Goal: Task Accomplishment & Management: Manage account settings

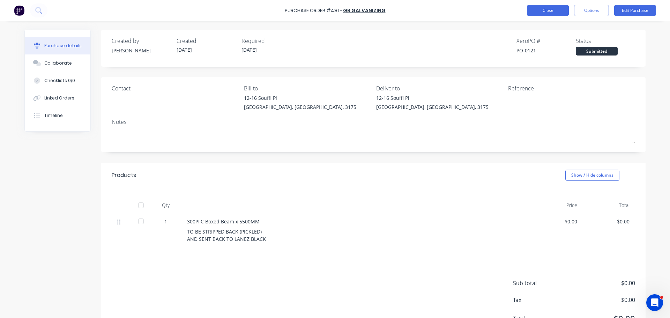
click at [530, 8] on button "Close" at bounding box center [548, 10] width 42 height 11
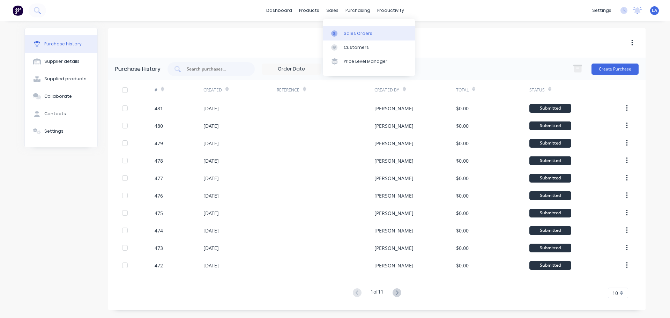
click at [338, 37] on link "Sales Orders" at bounding box center [369, 33] width 92 height 14
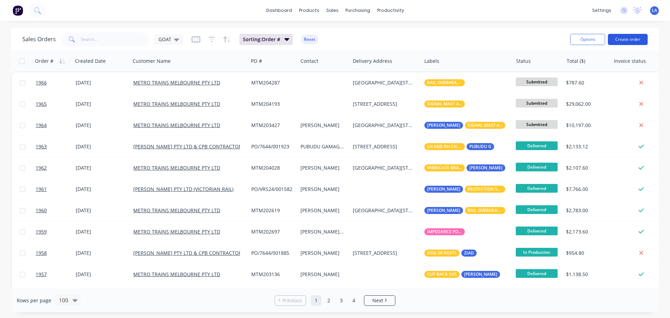
click at [620, 38] on button "Create order" at bounding box center [628, 39] width 40 height 11
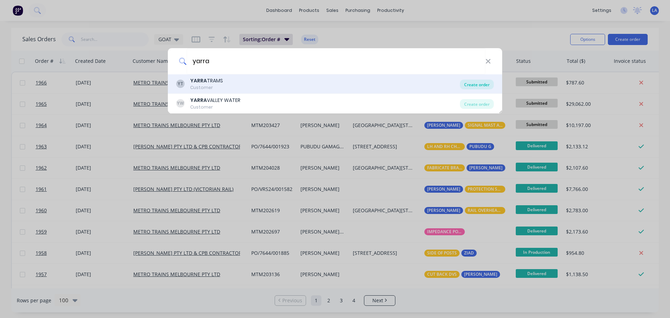
type input "yarra"
click at [465, 87] on div "Create order" at bounding box center [477, 85] width 34 height 10
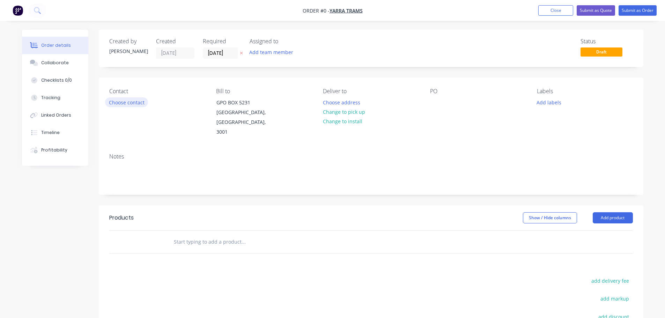
click at [120, 102] on button "Choose contact" at bounding box center [126, 101] width 43 height 9
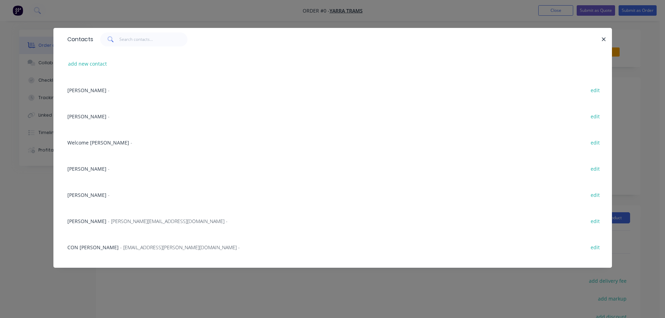
click at [86, 91] on span "[PERSON_NAME]" at bounding box center [86, 90] width 39 height 7
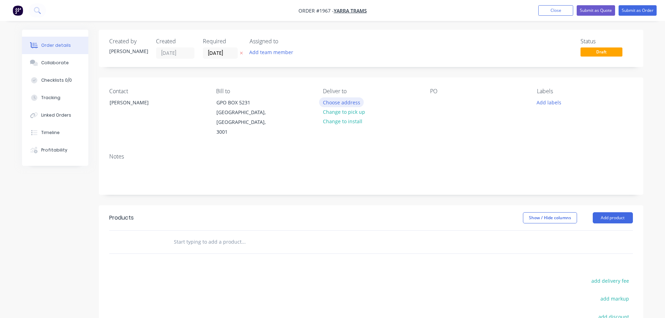
click at [331, 103] on button "Choose address" at bounding box center [341, 101] width 45 height 9
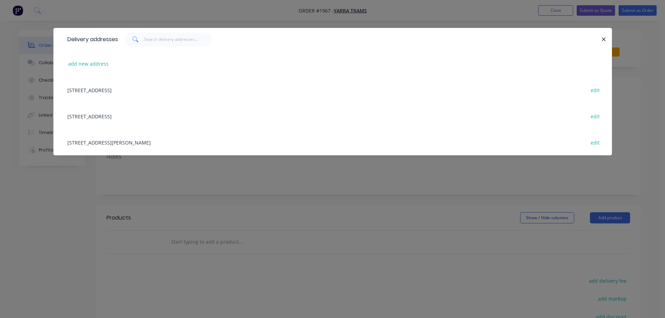
click at [108, 114] on div "[STREET_ADDRESS] edit" at bounding box center [333, 116] width 538 height 26
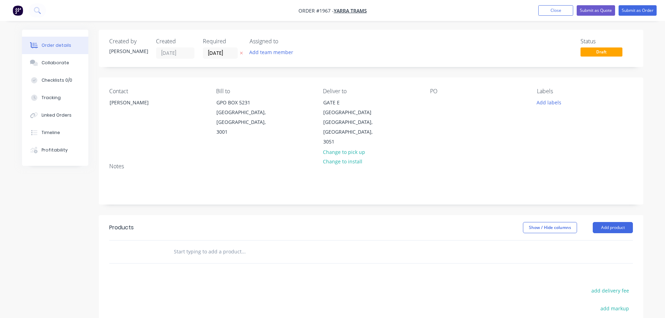
click at [443, 100] on div "PO" at bounding box center [478, 117] width 96 height 59
click at [437, 104] on div at bounding box center [435, 102] width 11 height 10
click at [543, 102] on button "Add labels" at bounding box center [549, 101] width 32 height 9
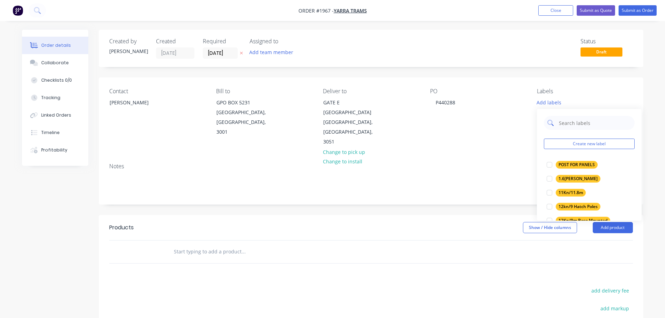
click at [567, 120] on input "text" at bounding box center [594, 123] width 73 height 14
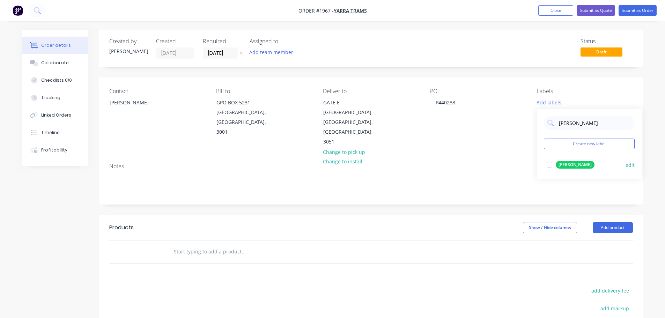
click at [567, 164] on div "[PERSON_NAME]" at bounding box center [575, 165] width 39 height 8
click at [571, 122] on input "[PERSON_NAME]" at bounding box center [594, 119] width 73 height 14
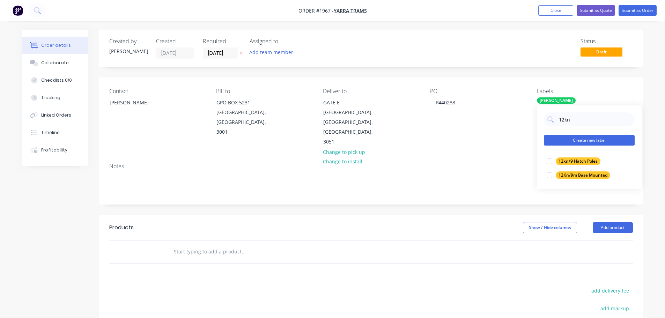
type input "12kn"
click at [570, 137] on button "Create new label" at bounding box center [589, 140] width 91 height 10
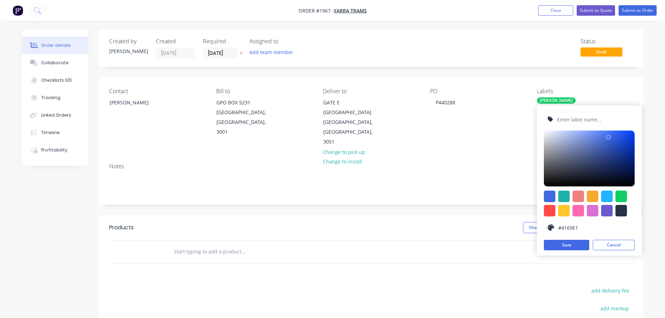
click at [576, 119] on input "text" at bounding box center [593, 119] width 74 height 13
type input "12KN/11M POLES"
click at [568, 211] on div at bounding box center [564, 211] width 12 height 12
type input "#FFC82C"
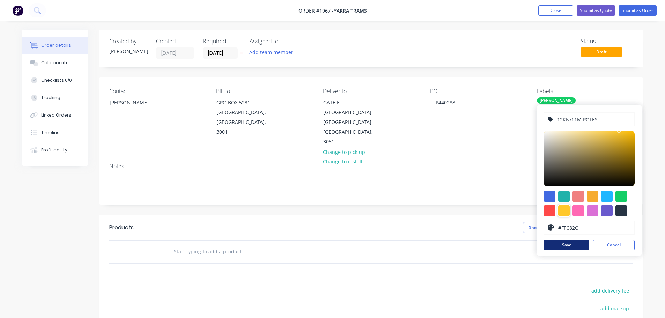
click at [567, 243] on button "Save" at bounding box center [566, 245] width 45 height 10
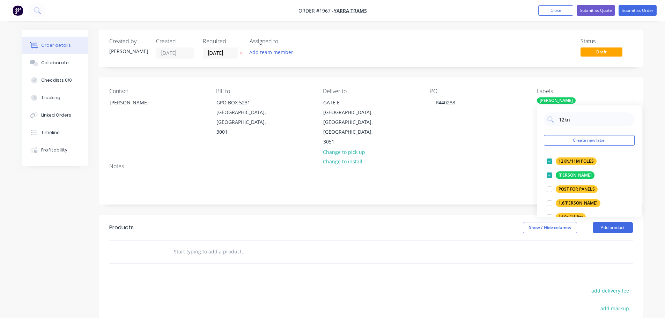
click at [227, 245] on input "text" at bounding box center [243, 252] width 140 height 14
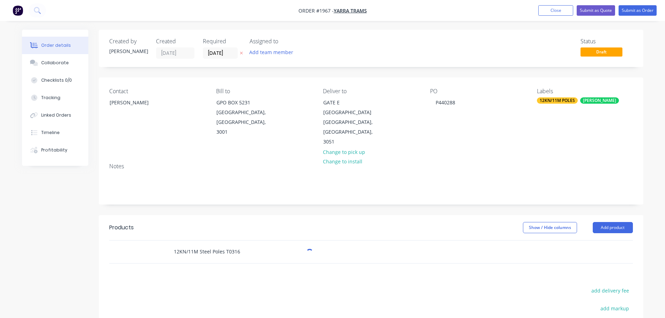
type input "12KN/11M Steel Poles T0316"
click at [243, 269] on div "Products Show / Hide columns Add product 12KN/11M Steel Poles T0316 add deliver…" at bounding box center [371, 323] width 545 height 216
click at [232, 249] on div "12KN/11M Steel Poles T0316" at bounding box center [290, 251] width 251 height 23
click at [234, 245] on input "12KN/11M Steel Poles T0316" at bounding box center [243, 252] width 140 height 14
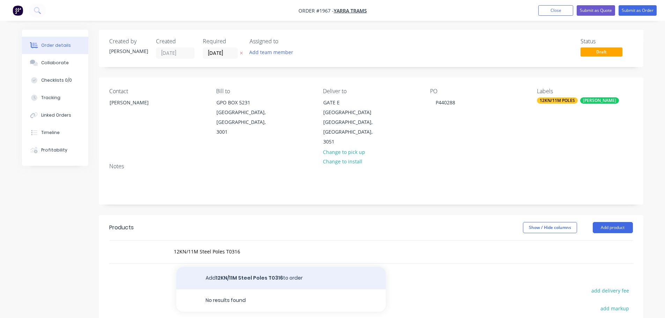
click at [232, 267] on button "Add 12KN/11M Steel Poles T0316 to order" at bounding box center [280, 278] width 209 height 22
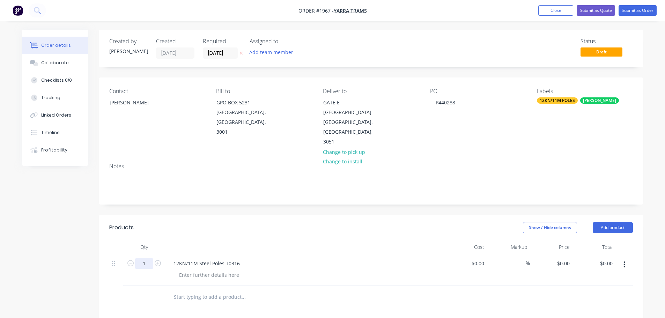
click at [149, 258] on input "1" at bounding box center [144, 263] width 18 height 10
type input "20"
click at [170, 225] on header "Products Show / Hide columns Add product" at bounding box center [371, 227] width 545 height 25
click at [640, 12] on button "Submit as Order" at bounding box center [638, 10] width 38 height 10
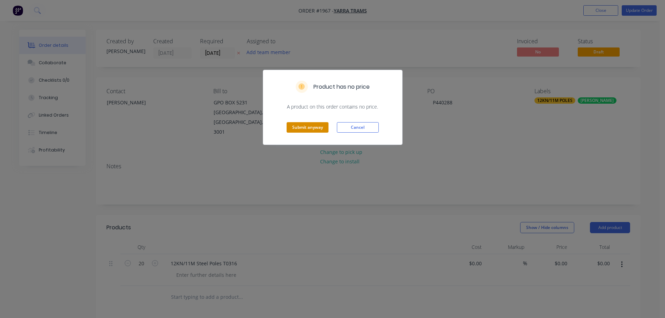
click at [305, 127] on button "Submit anyway" at bounding box center [308, 127] width 42 height 10
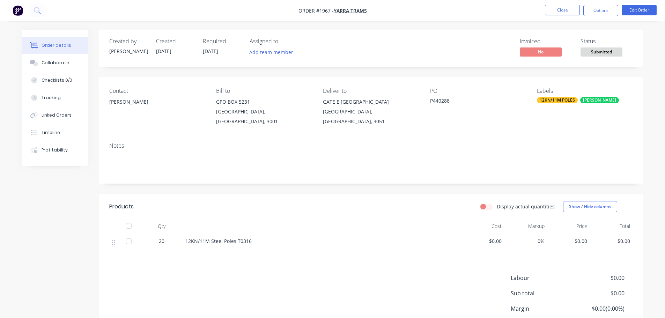
click at [608, 5] on nav "Order #1967 - YARRA TRAMS Close Options Edit Order" at bounding box center [332, 10] width 665 height 21
click at [591, 22] on div "Order details Collaborate Checklists 0/0 Tracking Linked Orders Timeline Profit…" at bounding box center [332, 188] width 665 height 376
click at [599, 8] on button "Options" at bounding box center [600, 10] width 35 height 11
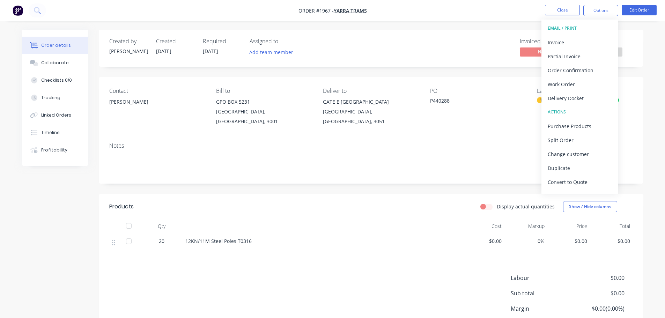
click at [489, 42] on div "Invoiced No Status Submitted" at bounding box center [475, 48] width 313 height 20
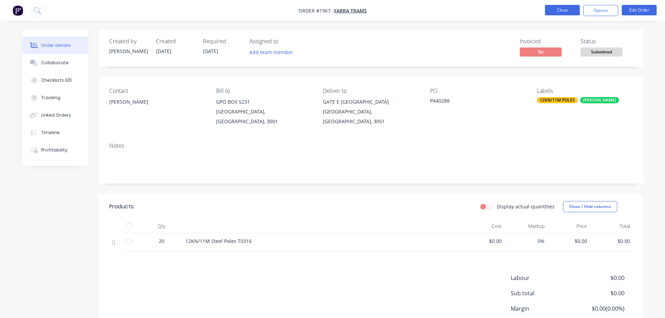
click at [568, 14] on button "Close" at bounding box center [562, 10] width 35 height 10
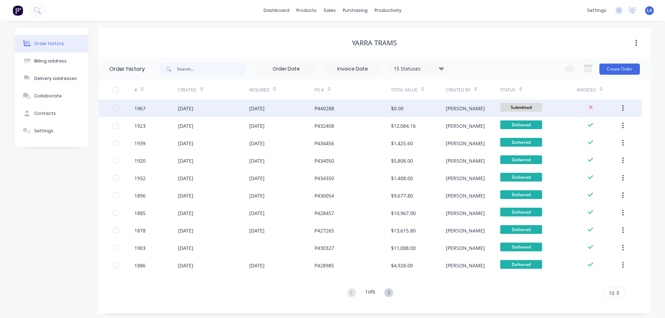
click at [379, 108] on div "P440288" at bounding box center [352, 107] width 76 height 17
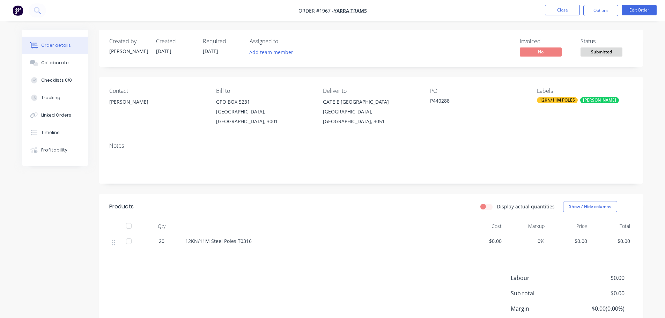
click at [601, 53] on span "Submitted" at bounding box center [601, 51] width 42 height 9
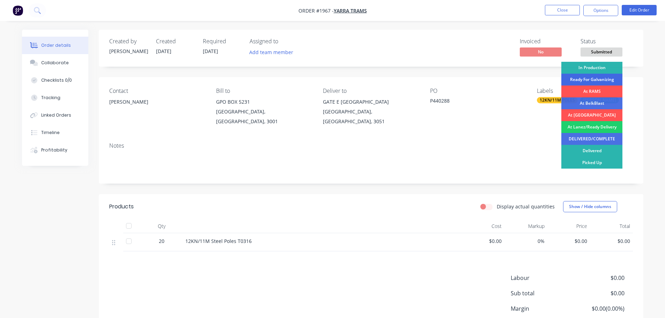
click at [590, 78] on div "Ready For Galvanizing" at bounding box center [591, 80] width 61 height 12
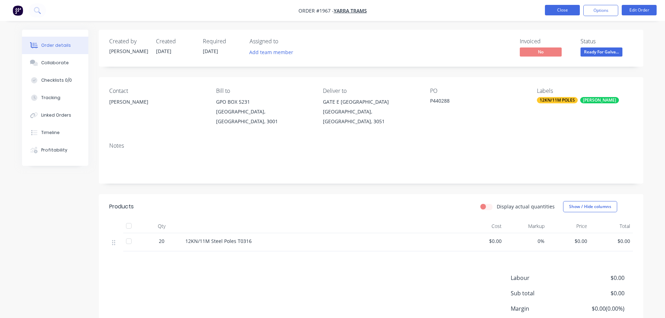
click at [566, 8] on button "Close" at bounding box center [562, 10] width 35 height 10
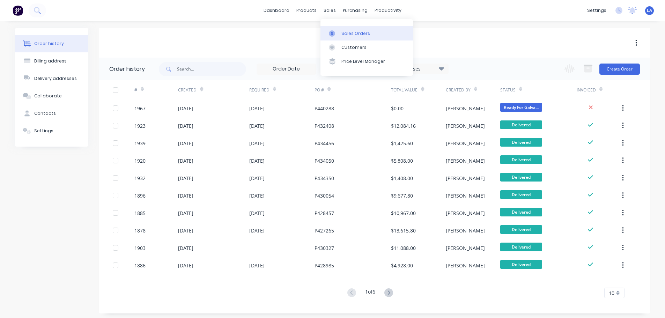
click at [330, 33] on icon at bounding box center [332, 33] width 6 height 6
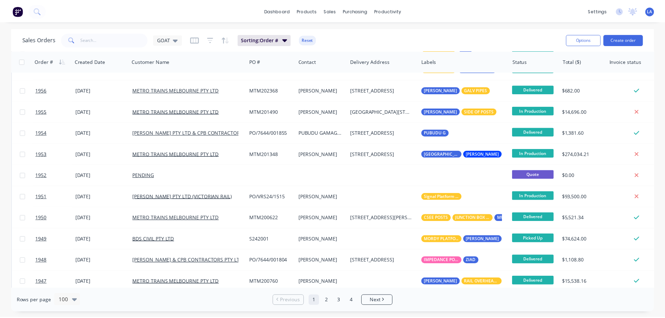
scroll to position [244, 0]
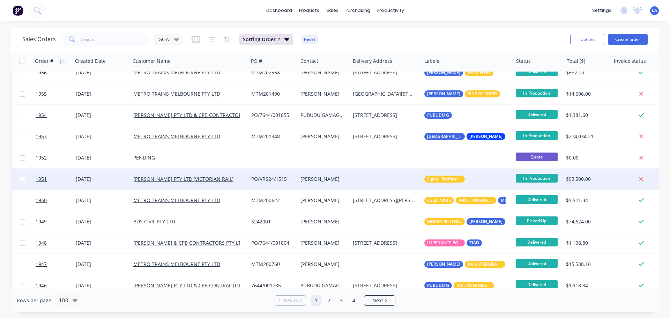
click at [361, 178] on div at bounding box center [386, 179] width 72 height 21
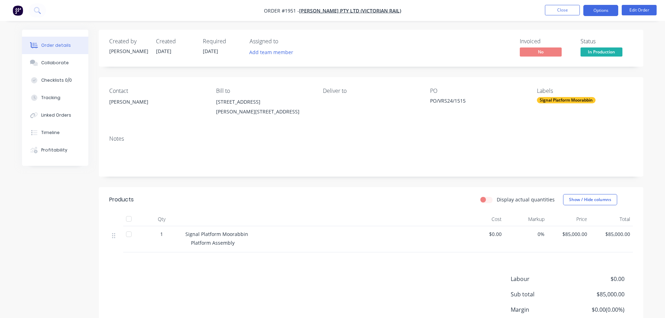
click at [608, 13] on button "Options" at bounding box center [600, 10] width 35 height 11
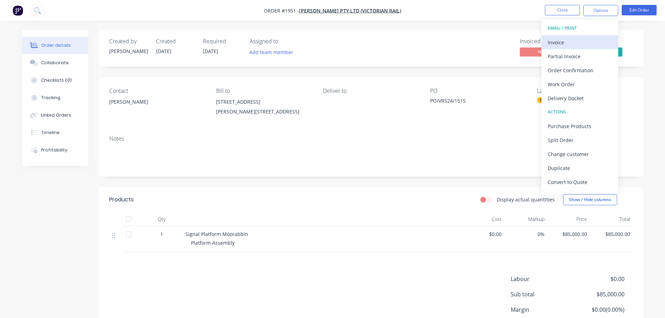
click at [593, 40] on div "Invoice" at bounding box center [580, 42] width 64 height 10
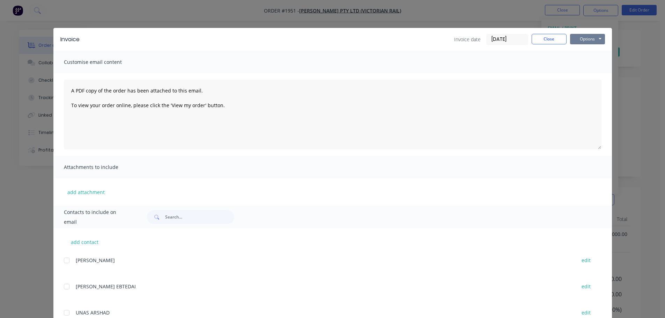
click at [592, 40] on button "Options" at bounding box center [587, 39] width 35 height 10
click at [587, 63] on button "Print" at bounding box center [592, 63] width 45 height 12
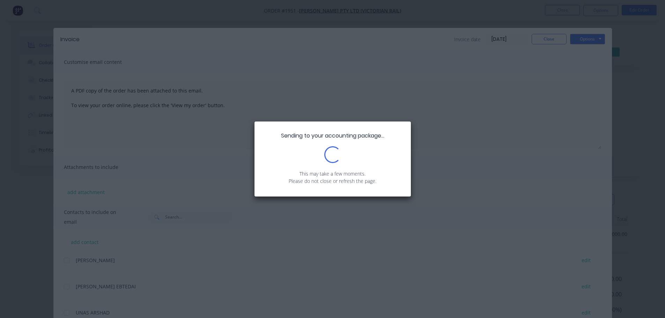
click at [578, 66] on div "Sending to your accounting package... Loading... This may take a few moments. P…" at bounding box center [332, 159] width 665 height 318
drag, startPoint x: 532, startPoint y: 121, endPoint x: 519, endPoint y: 132, distance: 15.9
click at [523, 130] on div "Sending to your accounting package... Loading... This may take a few moments. P…" at bounding box center [332, 159] width 665 height 318
click at [518, 133] on div "Sending to your accounting package... Loading... This may take a few moments. P…" at bounding box center [332, 159] width 665 height 318
click at [516, 133] on div "Sending to your accounting package... Loading... This may take a few moments. P…" at bounding box center [332, 159] width 665 height 318
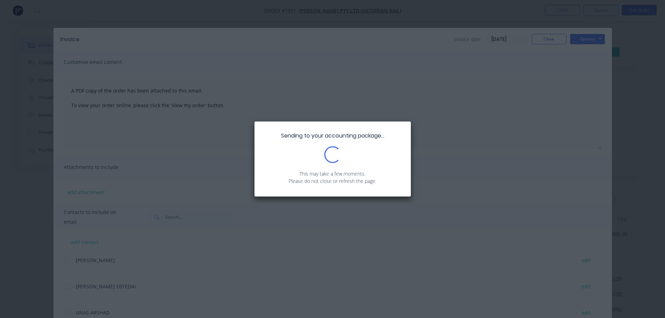
click at [515, 131] on div "Sending to your accounting package... Loading... This may take a few moments. P…" at bounding box center [332, 159] width 665 height 318
click at [516, 130] on div "Sending to your accounting package... Loading... This may take a few moments. P…" at bounding box center [332, 159] width 665 height 318
click at [369, 71] on div "Sending to your accounting package... Loading... This may take a few moments. P…" at bounding box center [332, 159] width 665 height 318
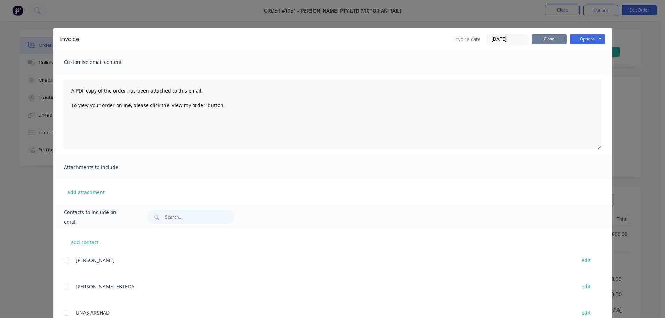
click at [547, 44] on button "Close" at bounding box center [549, 39] width 35 height 10
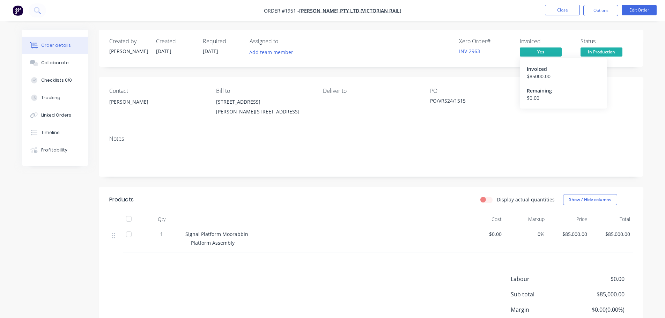
click at [545, 52] on span "Yes" at bounding box center [541, 51] width 42 height 9
click at [592, 10] on button "Options" at bounding box center [600, 10] width 35 height 11
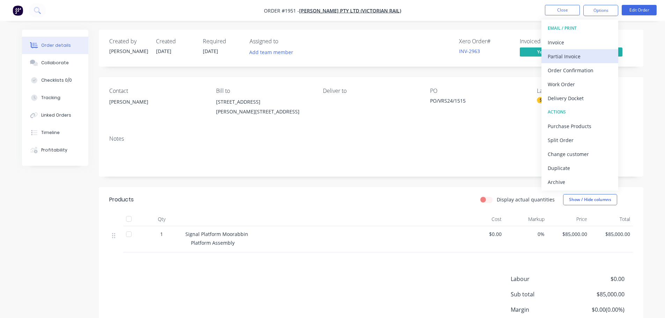
click at [576, 55] on div "Partial Invoice" at bounding box center [580, 56] width 64 height 10
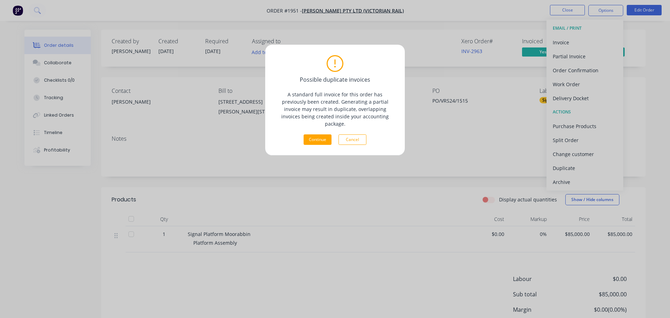
click at [348, 134] on button "Cancel" at bounding box center [353, 139] width 28 height 10
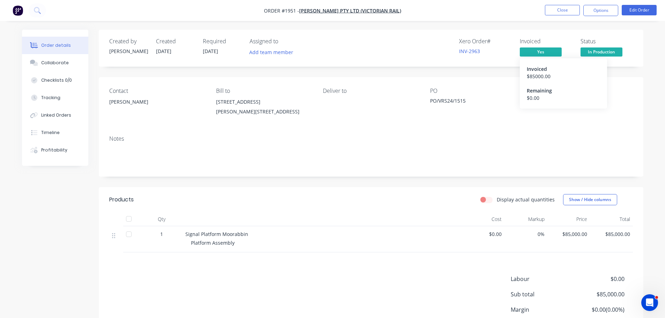
click at [547, 91] on div "Remaining" at bounding box center [563, 90] width 73 height 7
click at [592, 13] on button "Options" at bounding box center [600, 10] width 35 height 11
click at [497, 13] on nav "Order #1951 - [PERSON_NAME] PTY LTD (VICTORIAN RAIL) Close Options Edit Order" at bounding box center [332, 10] width 665 height 21
click at [468, 13] on nav "Order #1951 - [PERSON_NAME] PTY LTD (VICTORIAN RAIL) Close Options Edit Order" at bounding box center [332, 10] width 665 height 21
click at [542, 54] on span "Yes" at bounding box center [541, 51] width 42 height 9
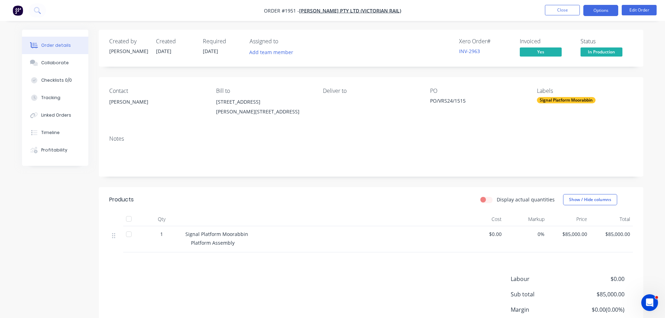
click at [590, 9] on button "Options" at bounding box center [600, 10] width 35 height 11
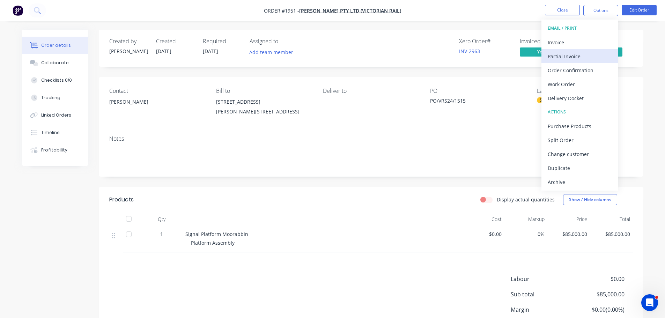
click at [570, 53] on div "Partial Invoice" at bounding box center [580, 56] width 64 height 10
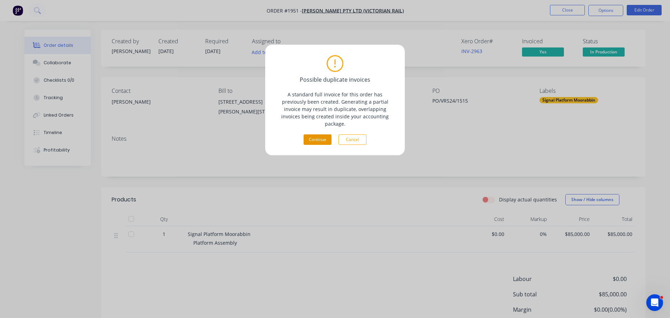
click at [313, 134] on button "Continue" at bounding box center [318, 139] width 28 height 10
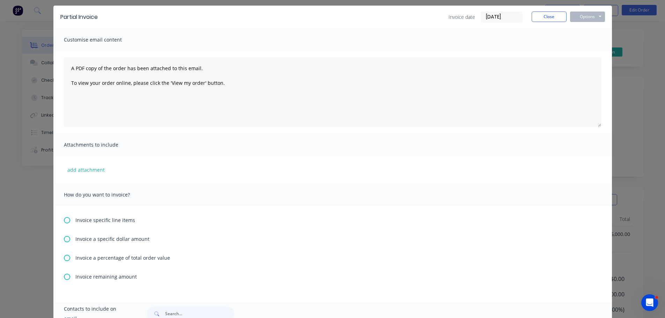
scroll to position [35, 0]
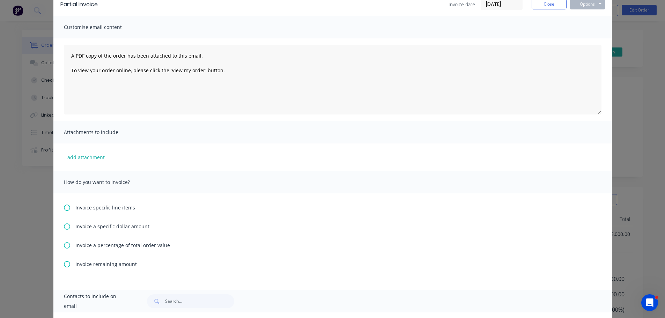
click at [64, 225] on icon at bounding box center [67, 226] width 6 height 6
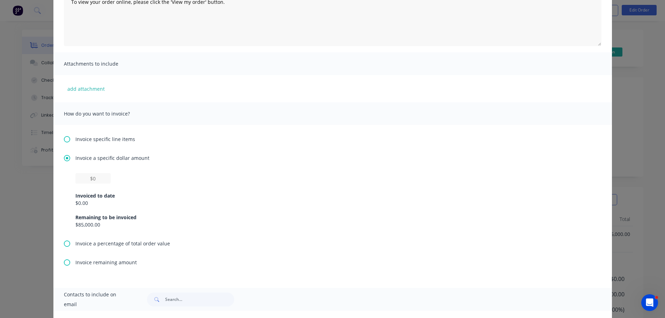
scroll to position [105, 0]
click at [99, 179] on input "text" at bounding box center [92, 177] width 35 height 10
type input "$45,000"
click at [282, 236] on div "$45,000 Invoiced to date $0.00 Remaining to be invoiced $85,000.00" at bounding box center [333, 205] width 538 height 67
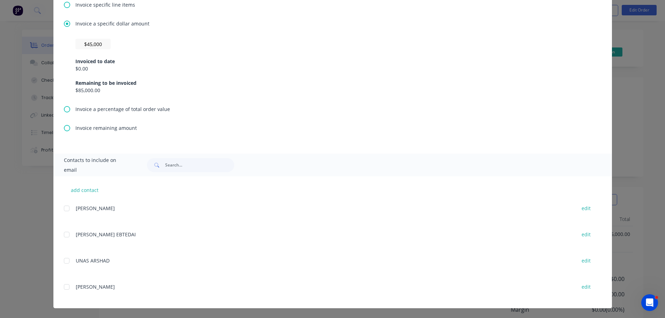
scroll to position [0, 0]
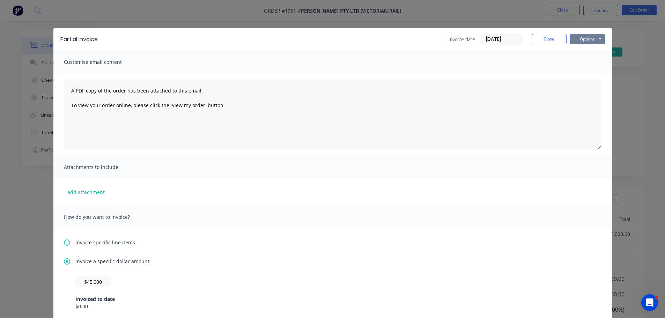
click at [581, 38] on button "Options" at bounding box center [587, 39] width 35 height 10
click at [582, 61] on button "Print" at bounding box center [592, 63] width 45 height 12
click at [584, 43] on button "Options" at bounding box center [587, 39] width 35 height 10
click at [582, 74] on button "Email" at bounding box center [592, 75] width 45 height 12
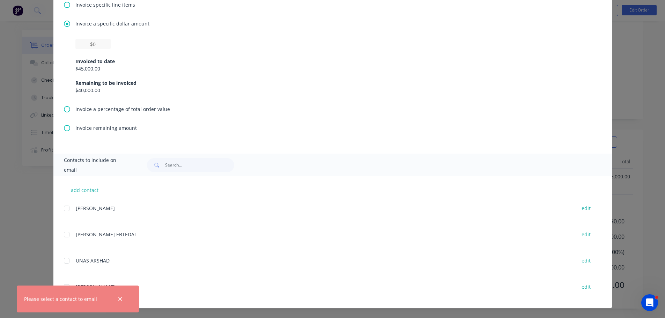
scroll to position [59, 0]
click at [90, 189] on button "add contact" at bounding box center [85, 190] width 42 height 10
select select "AU"
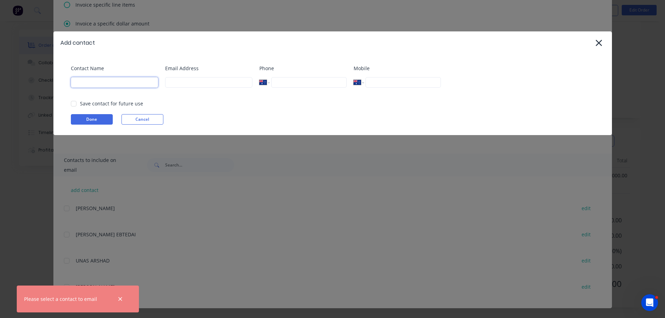
click at [100, 83] on input at bounding box center [114, 82] width 87 height 10
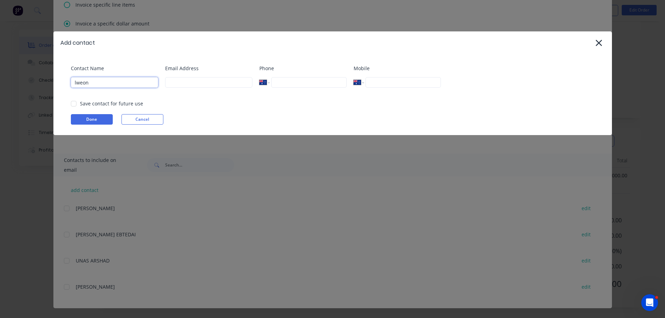
click at [100, 83] on input "lweon" at bounding box center [114, 82] width 87 height 10
type input "leon"
type input "leon@onthe.net.au"
click at [72, 103] on div at bounding box center [74, 104] width 14 height 14
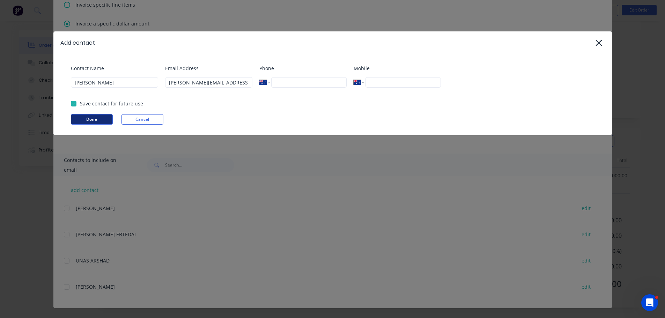
click at [81, 114] on button "Done" at bounding box center [92, 119] width 42 height 10
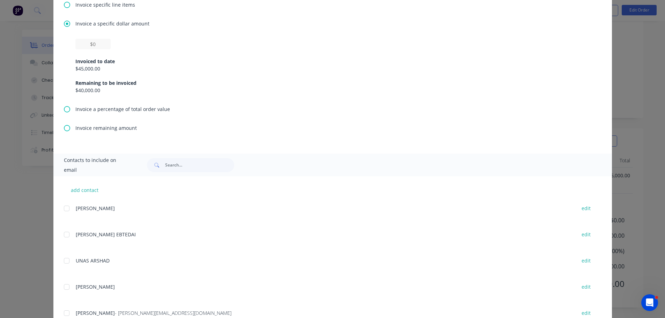
scroll to position [264, 0]
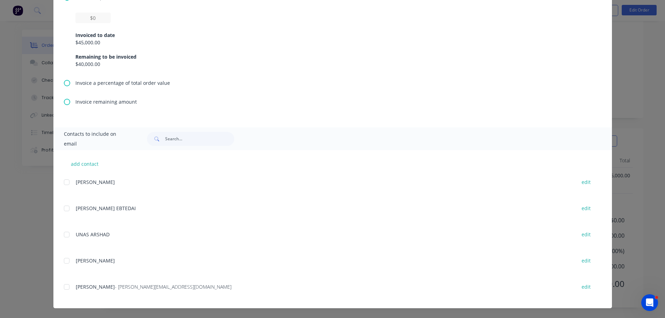
click at [115, 287] on span "- leon@onthe.net.au" at bounding box center [173, 286] width 117 height 7
click at [65, 289] on div at bounding box center [67, 287] width 14 height 14
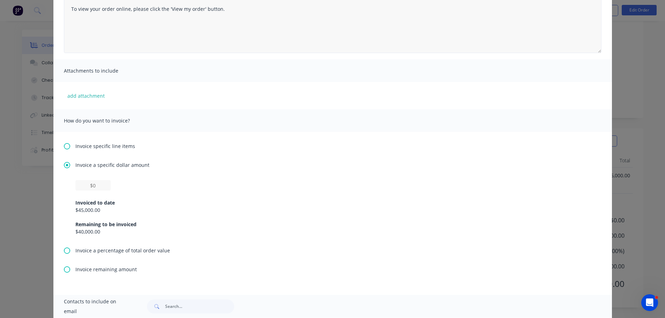
scroll to position [0, 0]
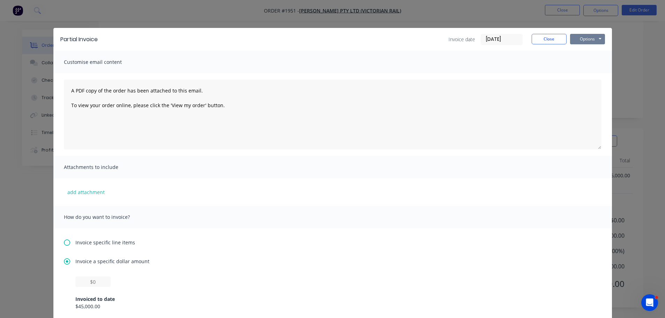
click at [575, 36] on button "Options" at bounding box center [587, 39] width 35 height 10
click at [577, 72] on button "Email" at bounding box center [592, 75] width 45 height 12
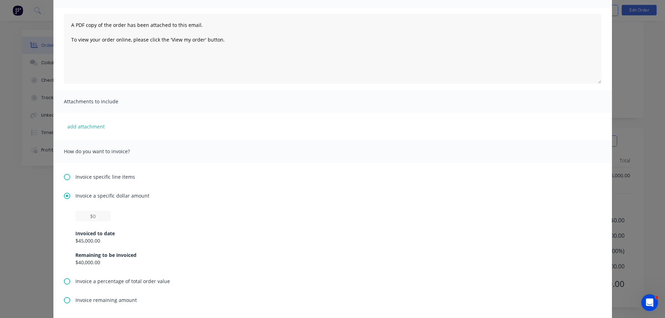
scroll to position [70, 0]
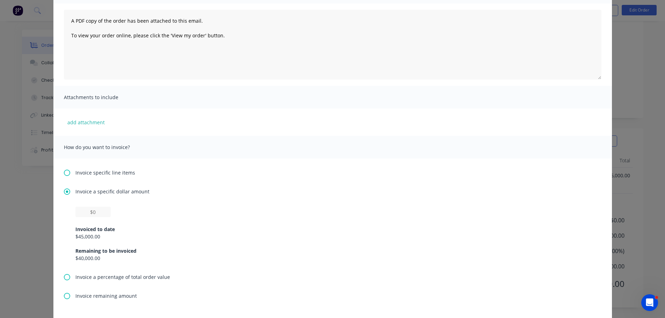
click at [99, 217] on div "Invoiced to date $45,000.00 Remaining to be invoiced $40,000.00" at bounding box center [332, 239] width 514 height 45
click at [99, 217] on input "text" at bounding box center [92, 212] width 35 height 10
click at [99, 215] on input "text" at bounding box center [92, 212] width 35 height 10
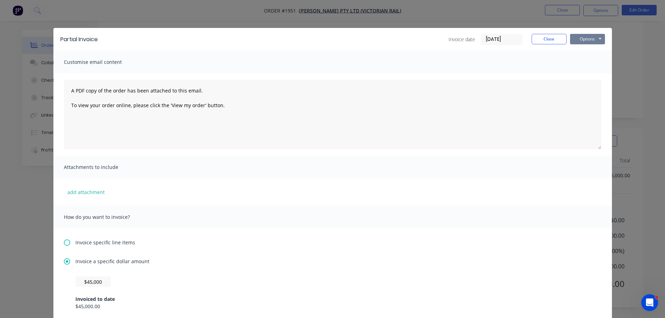
type input "$0"
click at [588, 42] on button "Options" at bounding box center [587, 39] width 35 height 10
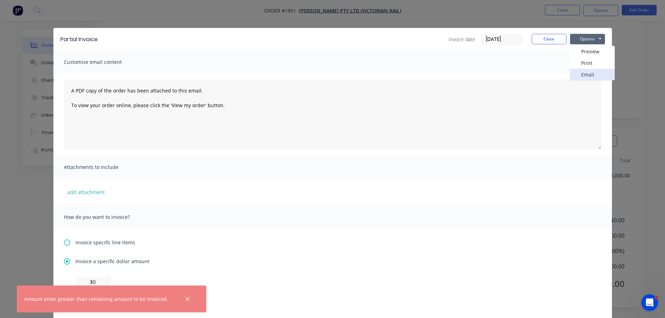
click at [583, 75] on button "Email" at bounding box center [592, 75] width 45 height 12
click at [233, 152] on div "A PDF copy of the order has been attached to this email. To view your order onl…" at bounding box center [332, 114] width 558 height 82
click at [561, 43] on button "Close" at bounding box center [549, 39] width 35 height 10
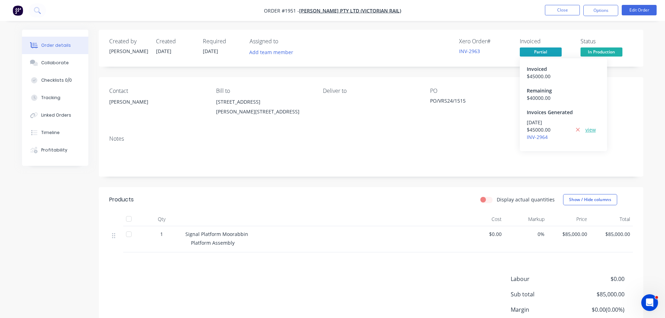
click at [593, 130] on link "view" at bounding box center [590, 129] width 10 height 7
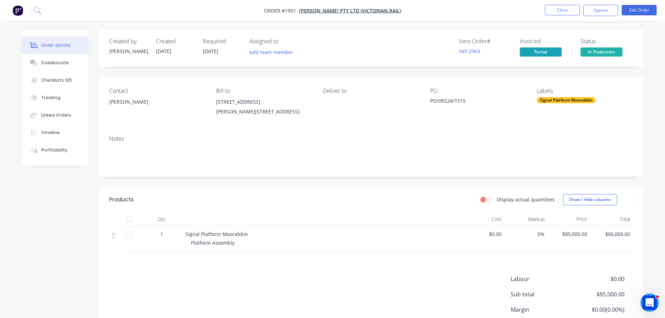
click at [647, 296] on icon "Open Intercom Messenger" at bounding box center [649, 302] width 12 height 12
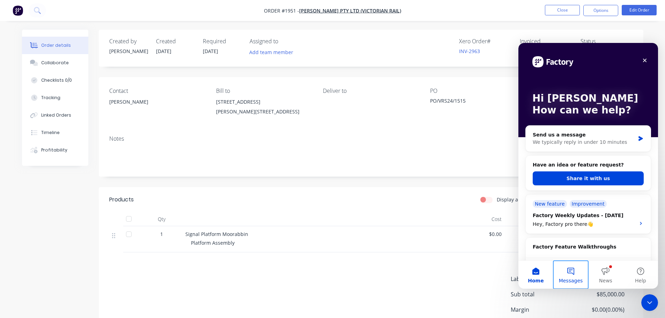
click at [576, 272] on button "Messages" at bounding box center [570, 275] width 35 height 28
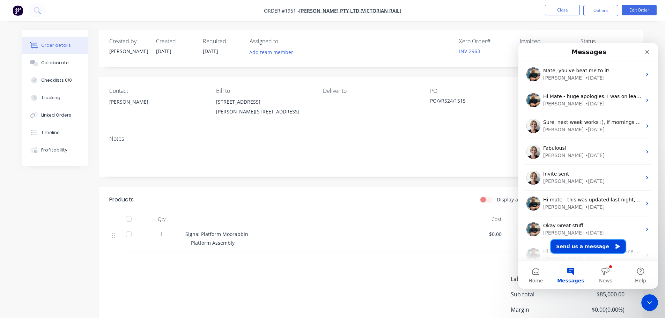
click at [586, 247] on button "Send us a message" at bounding box center [587, 246] width 75 height 14
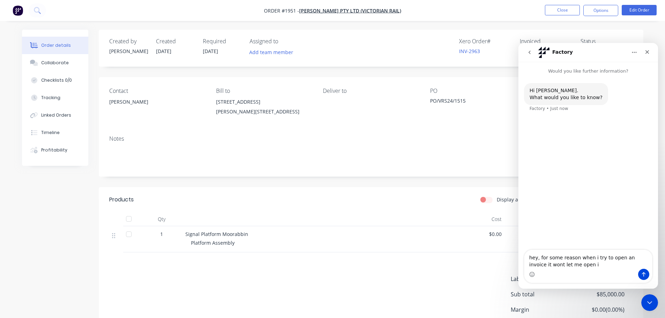
type textarea "hey, for some reason when i try to open an invoice it wont let me open it"
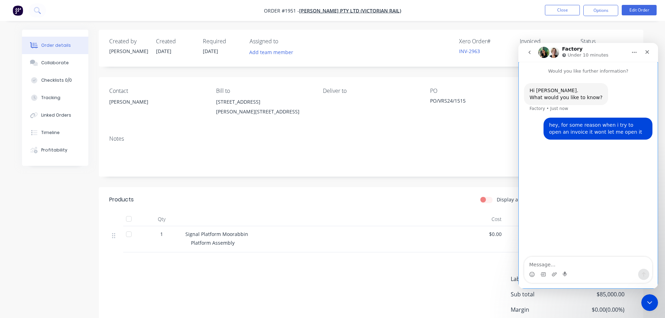
click at [557, 274] on div "Intercom messenger" at bounding box center [588, 274] width 128 height 11
click at [556, 274] on icon "Upload attachment" at bounding box center [554, 275] width 6 height 6
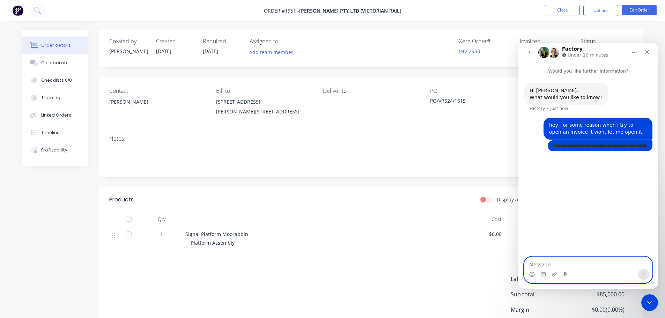
click at [569, 266] on textarea "Message…" at bounding box center [588, 263] width 128 height 12
type textarea "stays stuck here and wont load"
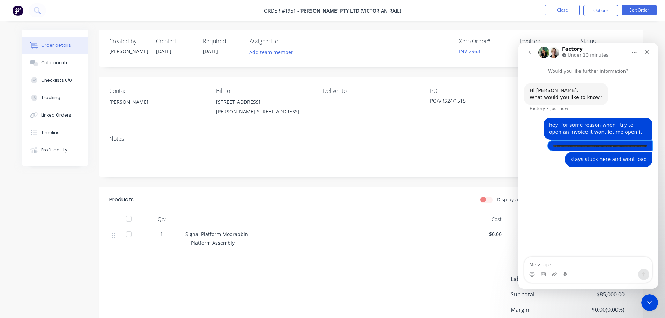
click at [601, 148] on div "Leon • Just now" at bounding box center [600, 145] width 105 height 10
click at [601, 146] on img "Leon says…" at bounding box center [600, 146] width 94 height 2
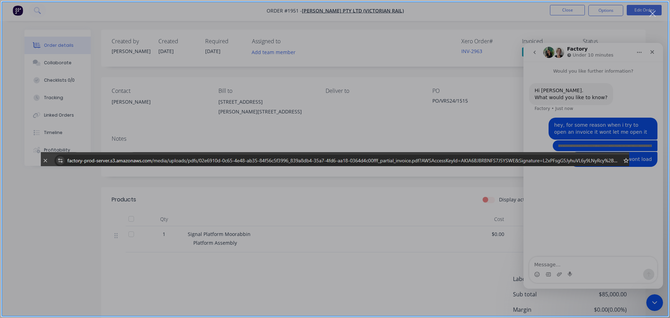
click at [570, 221] on div "Intercom messenger" at bounding box center [335, 159] width 670 height 318
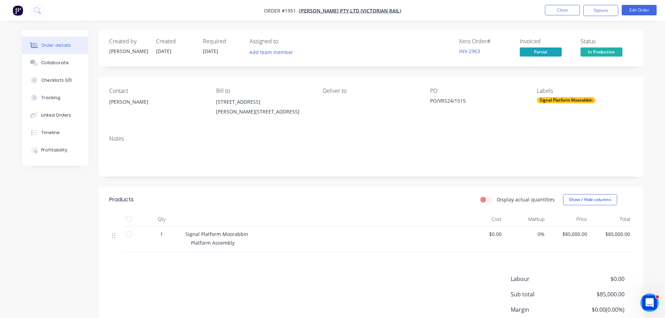
click at [640, 301] on div "Open Intercom Messenger" at bounding box center [648, 301] width 23 height 23
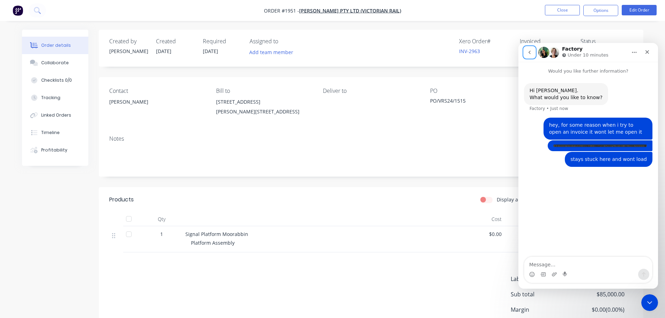
click at [527, 53] on icon "go back" at bounding box center [530, 53] width 6 height 6
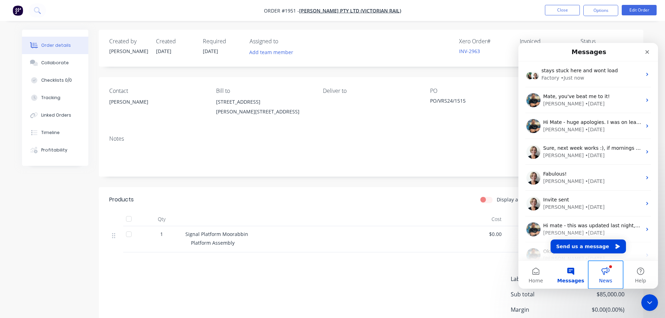
click at [608, 278] on span "News" at bounding box center [605, 280] width 13 height 5
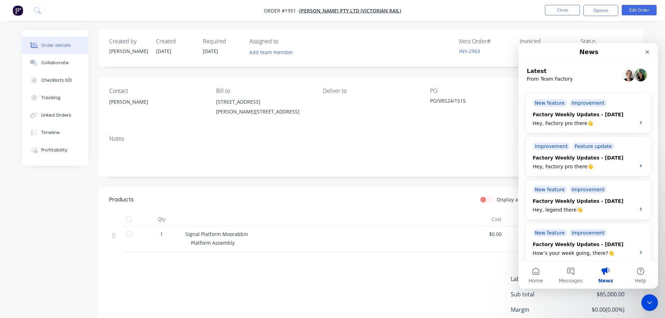
click at [484, 129] on div "Contact NICK BURNSIDE Bill to 1 MCLISTER STREET SPOTSWOOD, Victoria, 3015 Deliv…" at bounding box center [371, 103] width 545 height 53
click at [549, 120] on div "Hey, Factory pro there👋" at bounding box center [582, 123] width 98 height 7
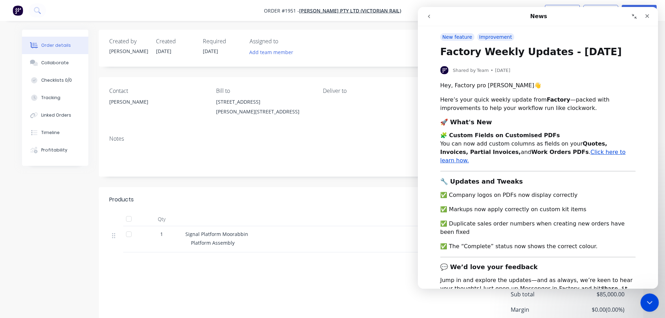
click at [650, 300] on icon "Close Intercom Messenger" at bounding box center [648, 301] width 8 height 8
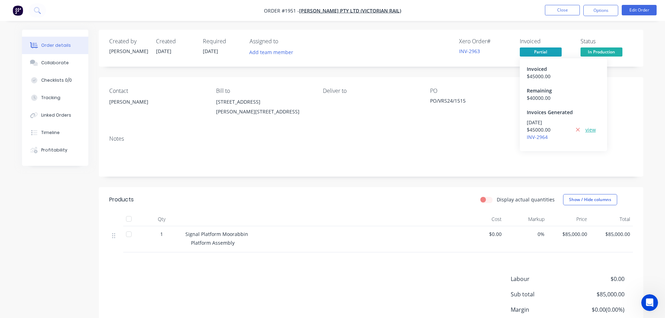
click at [588, 130] on link "view" at bounding box center [590, 129] width 10 height 7
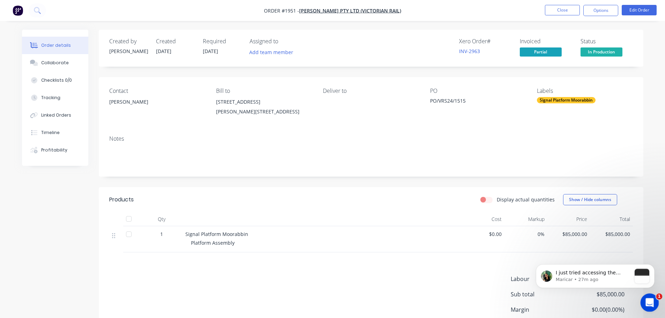
click at [649, 299] on icon "Open Intercom Messenger" at bounding box center [648, 302] width 5 height 6
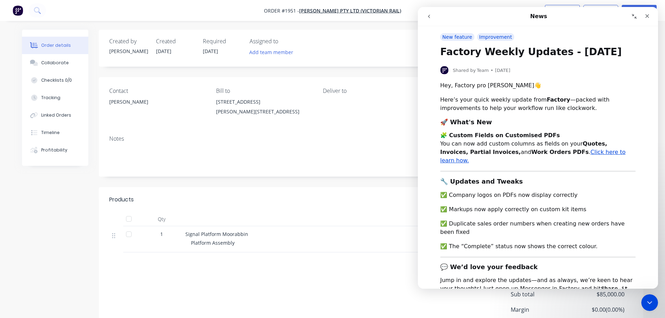
click at [431, 17] on icon "go back" at bounding box center [429, 17] width 6 height 6
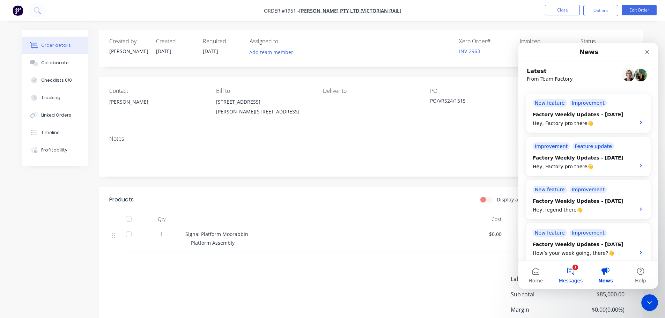
click at [567, 273] on button "1 Messages" at bounding box center [570, 275] width 35 height 28
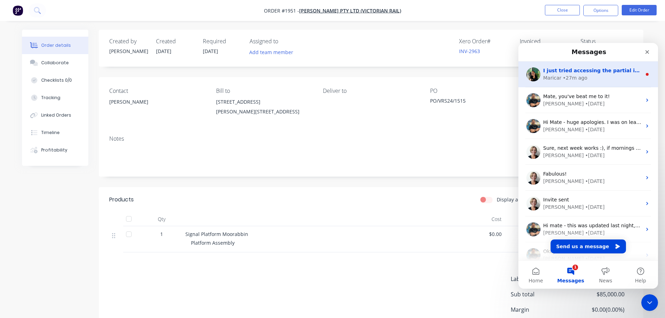
click at [572, 76] on div "• 27m ago" at bounding box center [575, 77] width 24 height 7
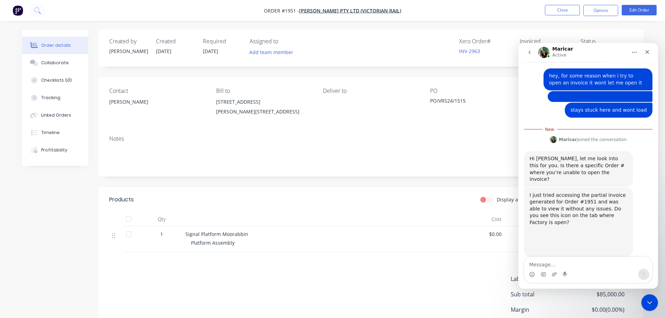
scroll to position [43, 0]
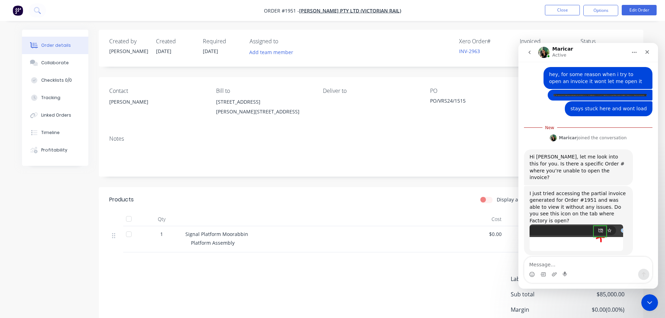
click at [377, 60] on div "Created by Leon Created 23/07/25 Required 23/07/25 Assigned to Add team member …" at bounding box center [371, 48] width 545 height 37
click at [651, 51] on div "Close" at bounding box center [647, 52] width 13 height 13
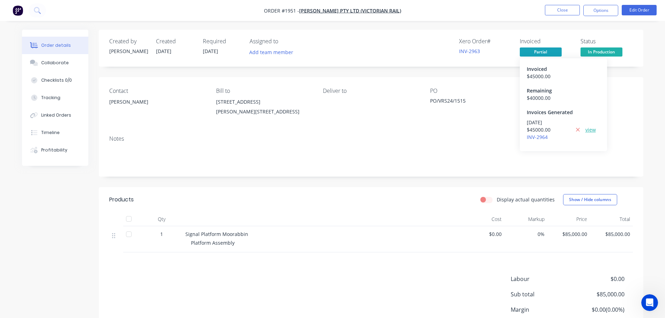
click at [585, 130] on link "view" at bounding box center [590, 129] width 10 height 7
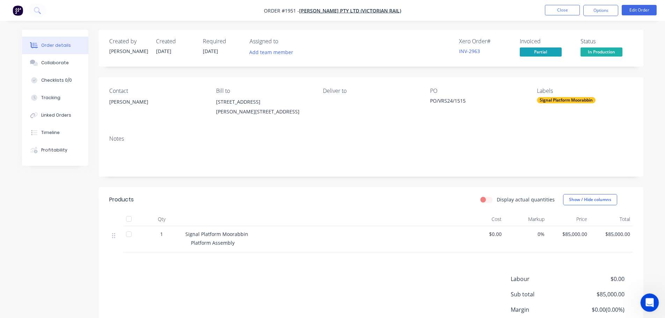
click at [652, 305] on div "Open Intercom Messenger" at bounding box center [648, 301] width 23 height 23
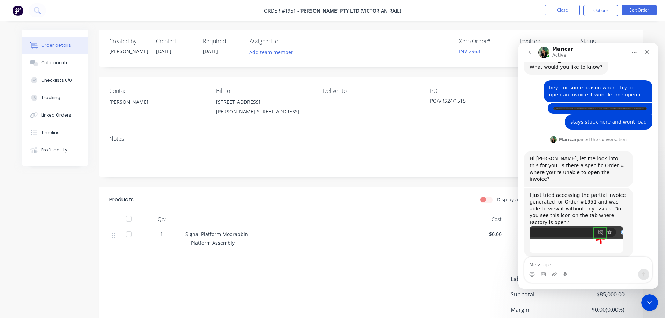
scroll to position [31, 0]
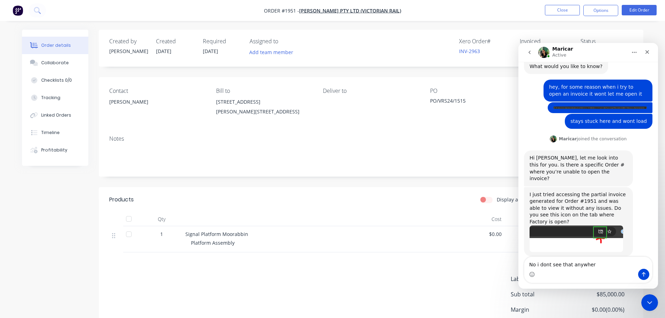
type textarea "No i dont see that anywhere"
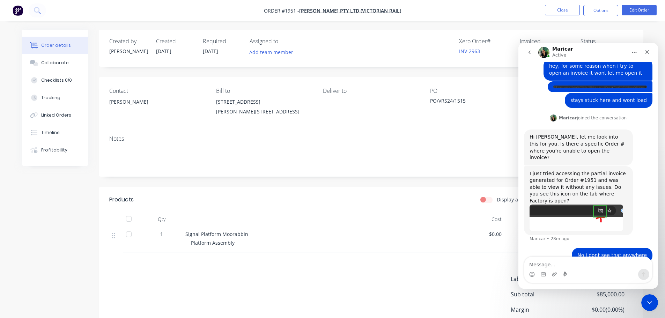
click at [484, 131] on div "Notes" at bounding box center [371, 153] width 545 height 47
click at [646, 52] on icon "Close" at bounding box center [647, 52] width 6 height 6
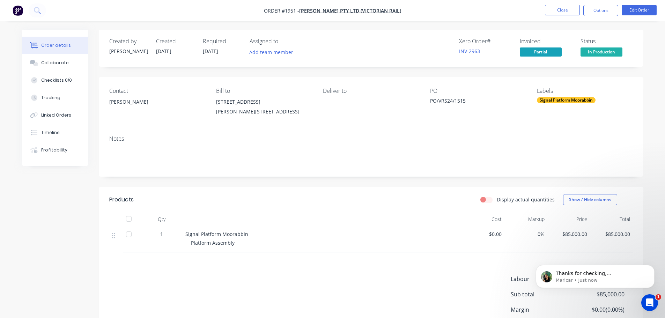
scroll to position [111, 0]
click at [646, 302] on icon "Open Intercom Messenger" at bounding box center [649, 302] width 12 height 12
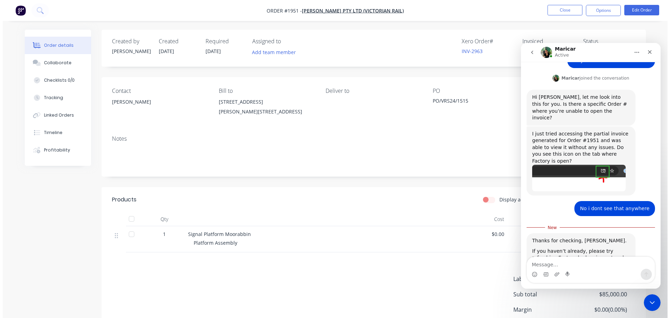
scroll to position [122, 0]
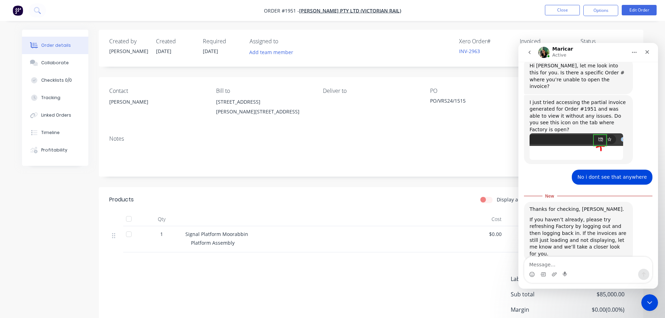
click at [489, 17] on nav "Order #1951 - JOHN HOLLAND PTY LTD (VICTORIAN RAIL) Close Options Edit Order" at bounding box center [332, 10] width 665 height 21
click at [27, 8] on nav "Order #1951 - JOHN HOLLAND PTY LTD (VICTORIAN RAIL) Close Options Edit Order" at bounding box center [332, 10] width 665 height 21
click at [18, 9] on img "button" at bounding box center [18, 10] width 10 height 10
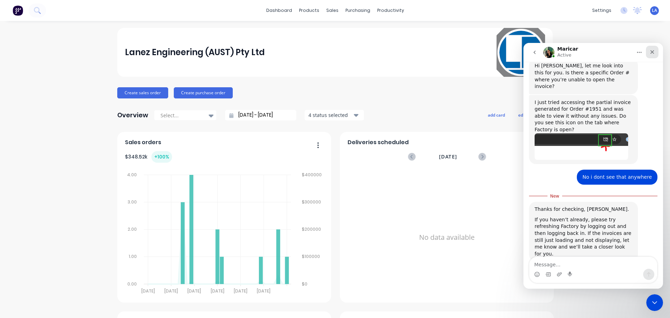
click at [653, 53] on icon "Close" at bounding box center [653, 52] width 4 height 4
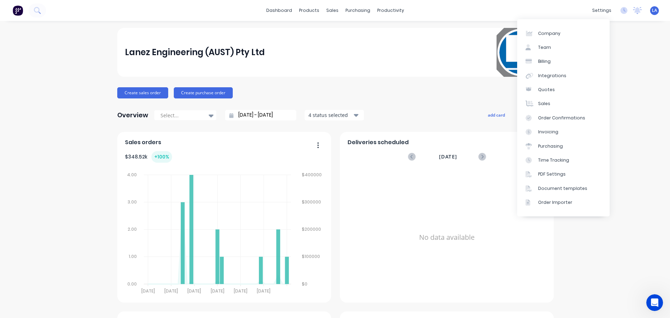
click at [650, 14] on div "LA Lanez Engineering (AUST) Pty L... Leon Anezakis Administrator Profile Sign o…" at bounding box center [654, 10] width 9 height 9
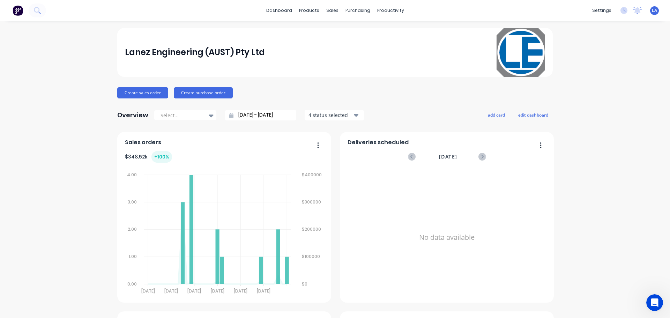
click at [653, 10] on div "LA Lanez Engineering (AUST) Pty L... Leon Anezakis Administrator Profile Sign o…" at bounding box center [654, 10] width 9 height 9
click at [652, 10] on span "LA" at bounding box center [654, 10] width 5 height 6
click at [589, 85] on div "Sign out" at bounding box center [595, 87] width 19 height 6
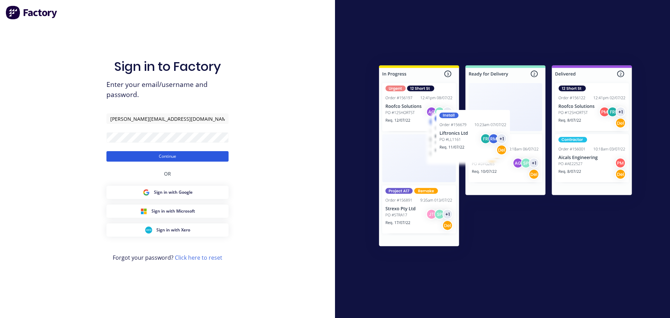
click at [191, 155] on button "Continue" at bounding box center [167, 156] width 122 height 10
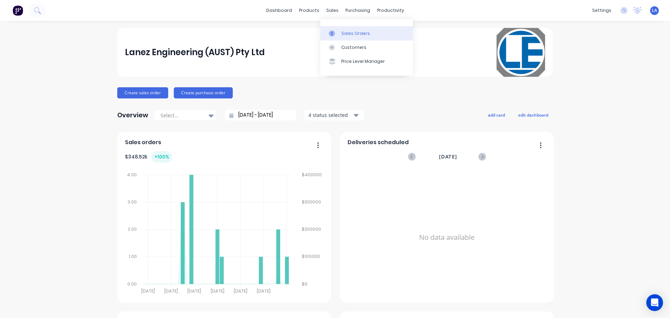
click at [334, 30] on icon at bounding box center [332, 33] width 6 height 6
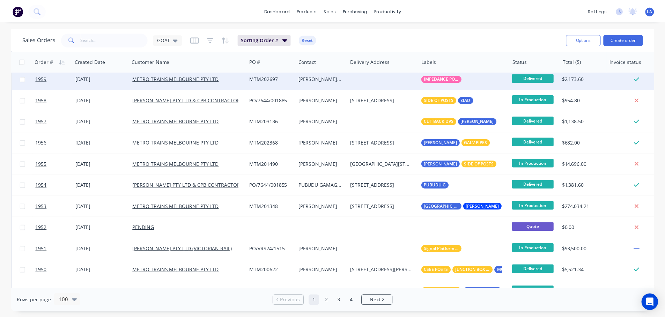
scroll to position [209, 0]
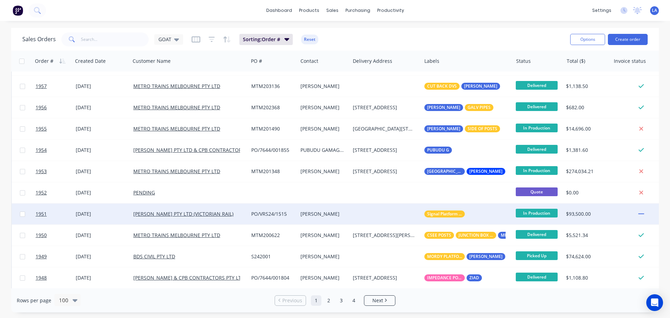
click at [392, 213] on div at bounding box center [386, 213] width 72 height 21
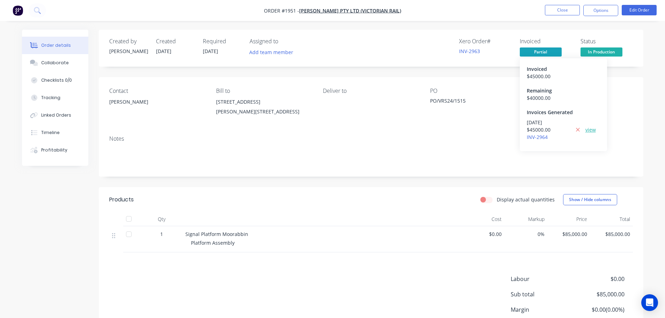
click at [590, 131] on link "view" at bounding box center [590, 129] width 10 height 7
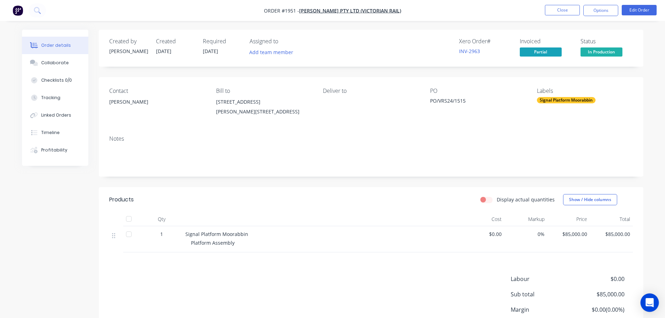
click at [648, 302] on icon "Open Intercom Messenger" at bounding box center [649, 302] width 8 height 9
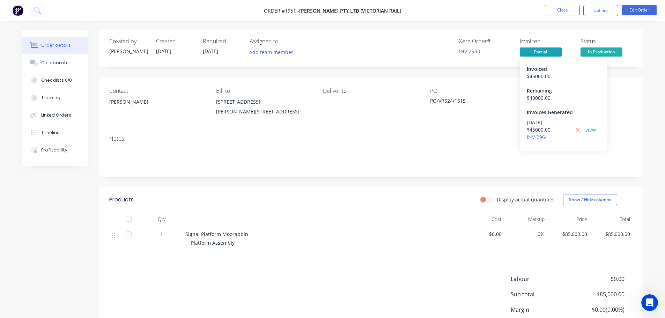
click at [590, 127] on link "view" at bounding box center [590, 129] width 10 height 7
click at [586, 127] on link "view" at bounding box center [590, 129] width 10 height 7
click at [540, 136] on link "INV-2964" at bounding box center [537, 137] width 21 height 7
click at [580, 131] on icon at bounding box center [578, 130] width 5 height 6
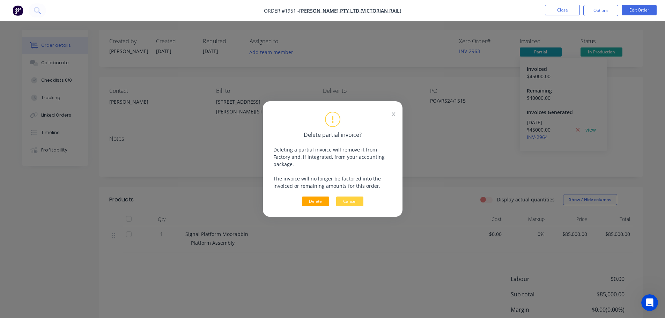
click at [326, 200] on button "Delete" at bounding box center [315, 202] width 27 height 10
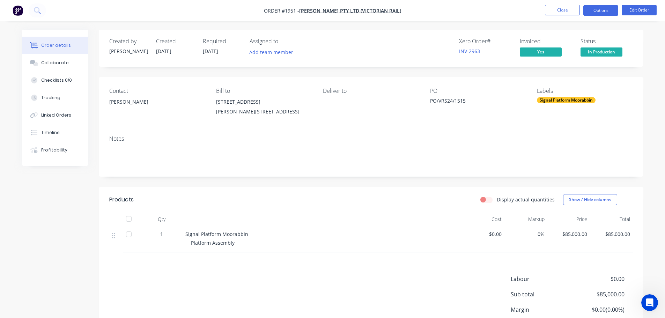
click at [593, 9] on button "Options" at bounding box center [600, 10] width 35 height 11
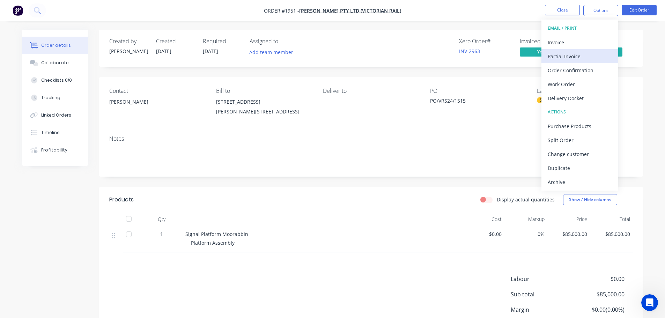
click at [578, 53] on div "Partial Invoice" at bounding box center [580, 56] width 64 height 10
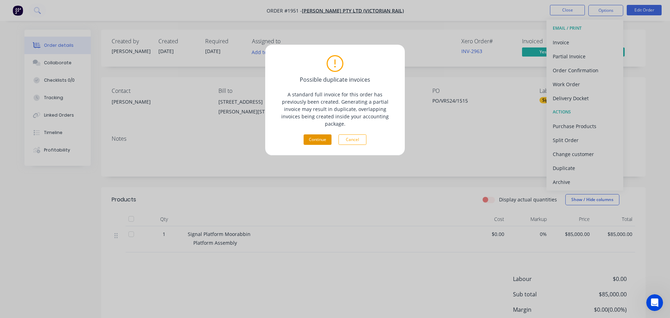
click at [308, 134] on button "Continue" at bounding box center [318, 139] width 28 height 10
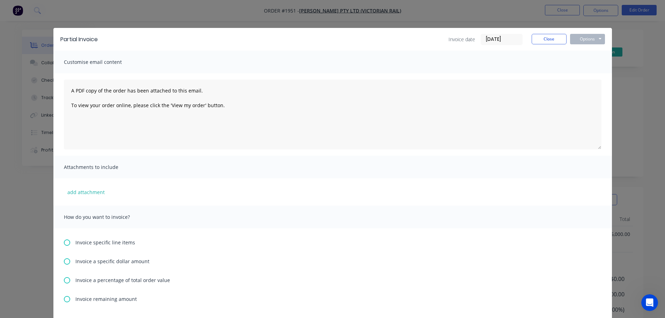
click at [66, 243] on icon at bounding box center [67, 242] width 6 height 6
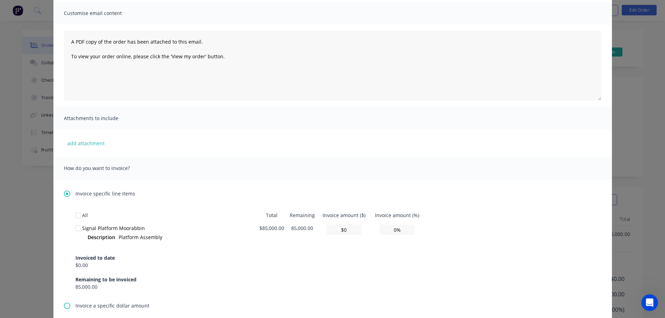
scroll to position [70, 0]
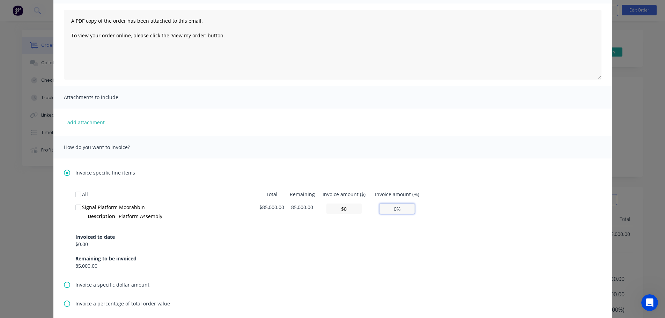
click at [403, 207] on input "0%" at bounding box center [396, 208] width 35 height 10
click at [343, 209] on input "$0.00" at bounding box center [343, 208] width 35 height 10
type input "$4"
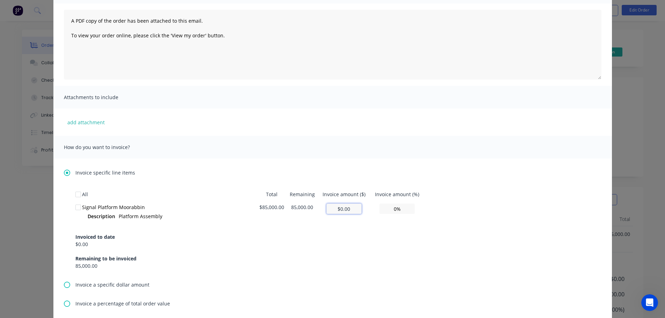
type input "0.00%"
type input "$45"
type input "0.05%"
type input "$450"
type input "0.53%"
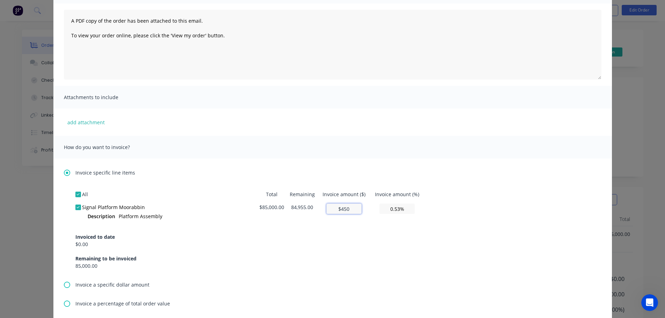
type input "$4,500"
type input "5.29%"
type input "$45,000"
type input "52.94%"
type input "$45,000"
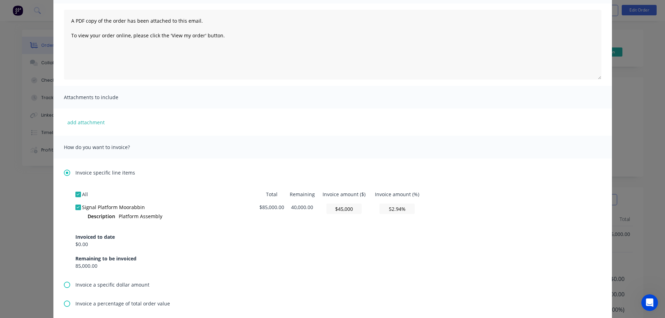
click at [335, 259] on div "Invoiced to date $0.00 Remaining to be invoiced 85,000.00" at bounding box center [332, 247] width 514 height 45
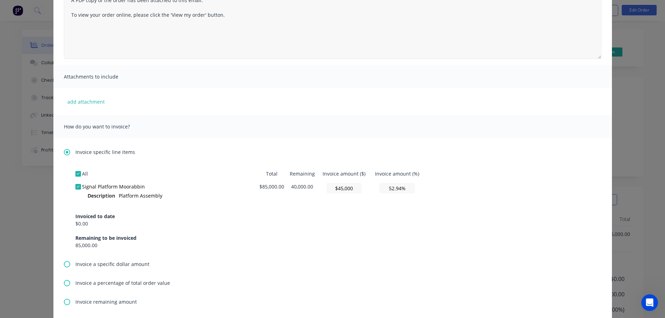
scroll to position [0, 0]
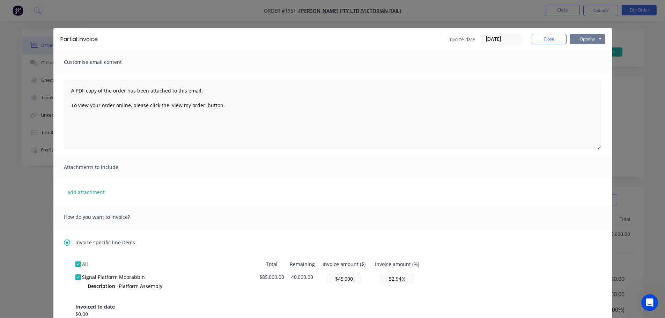
click at [590, 35] on button "Options" at bounding box center [587, 39] width 35 height 10
click at [587, 60] on button "Print" at bounding box center [592, 63] width 45 height 12
click at [533, 38] on button "Close" at bounding box center [549, 39] width 35 height 10
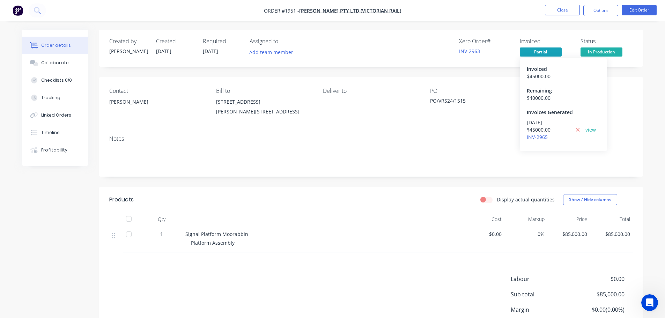
click at [588, 131] on link "view" at bounding box center [590, 129] width 10 height 7
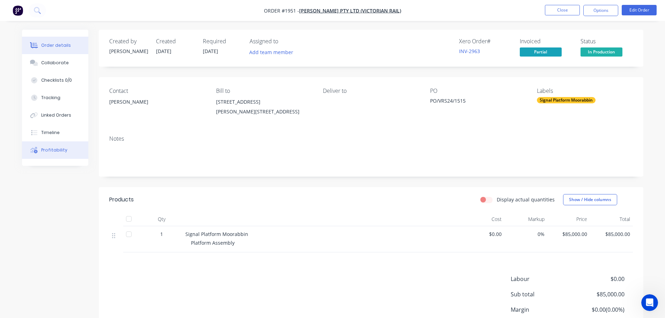
click at [60, 148] on div "Profitability" at bounding box center [54, 150] width 26 height 6
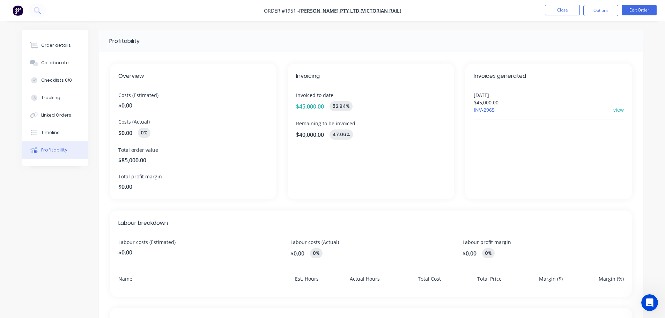
click at [618, 114] on div "28/08/2025 $45,000.00 INV-2965 view" at bounding box center [549, 105] width 150 height 28
click at [619, 111] on link "view" at bounding box center [618, 109] width 10 height 7
click at [611, 12] on button "Options" at bounding box center [600, 10] width 35 height 11
click at [516, 30] on div "Profitability" at bounding box center [371, 41] width 545 height 23
click at [616, 110] on link "view" at bounding box center [618, 109] width 10 height 7
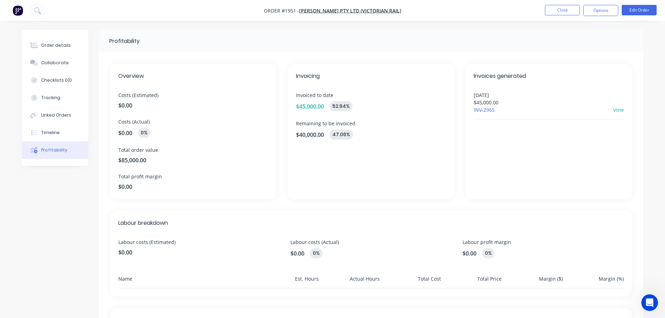
drag, startPoint x: 489, startPoint y: 108, endPoint x: 539, endPoint y: 41, distance: 84.0
click at [539, 41] on div "Profitability" at bounding box center [371, 41] width 545 height 23
click at [567, 14] on button "Close" at bounding box center [562, 10] width 35 height 10
